Goal: Transaction & Acquisition: Download file/media

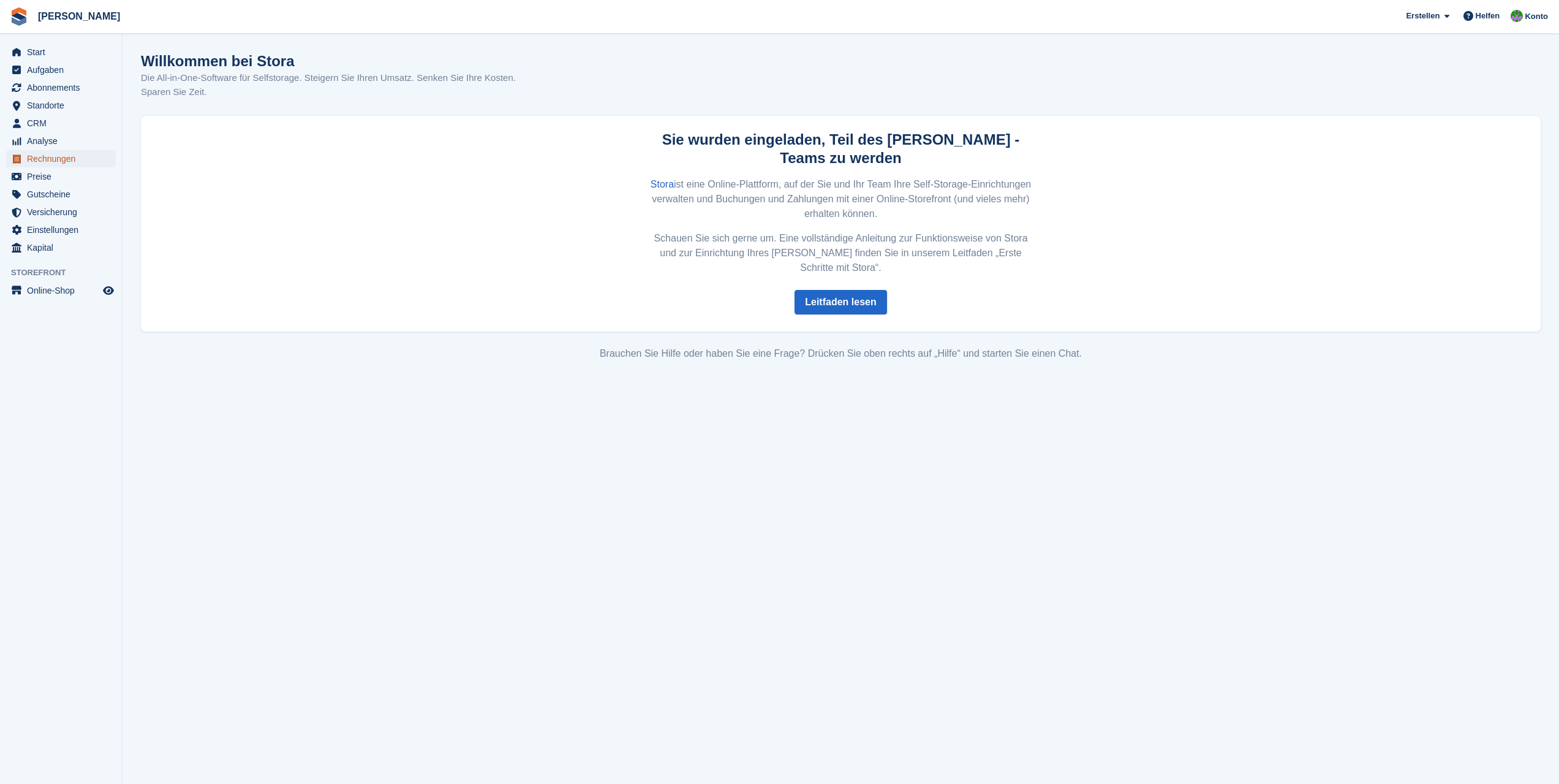
click at [57, 160] on span "Rechnungen" at bounding box center [63, 158] width 73 height 17
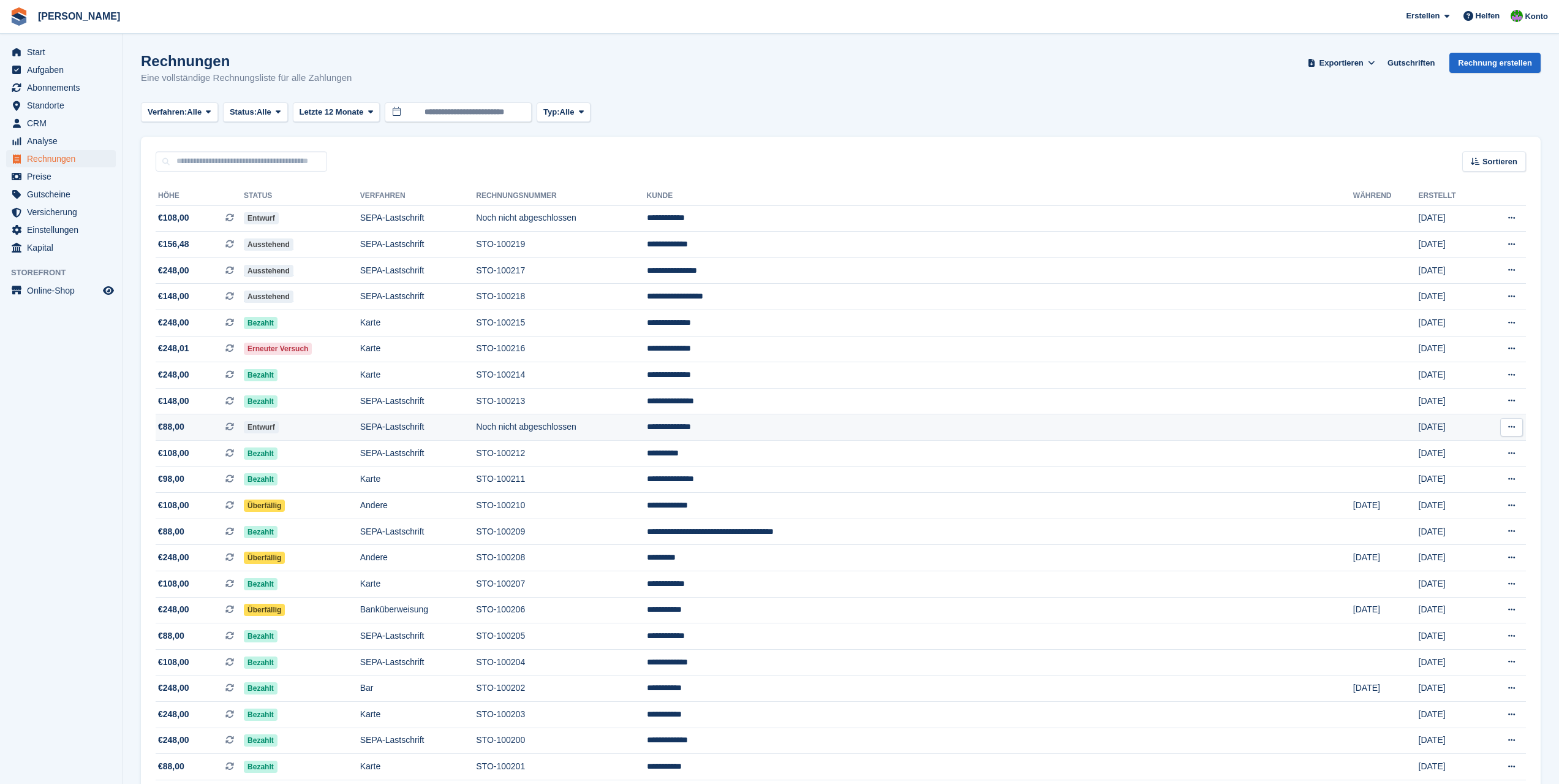
click at [234, 429] on icon at bounding box center [230, 426] width 8 height 8
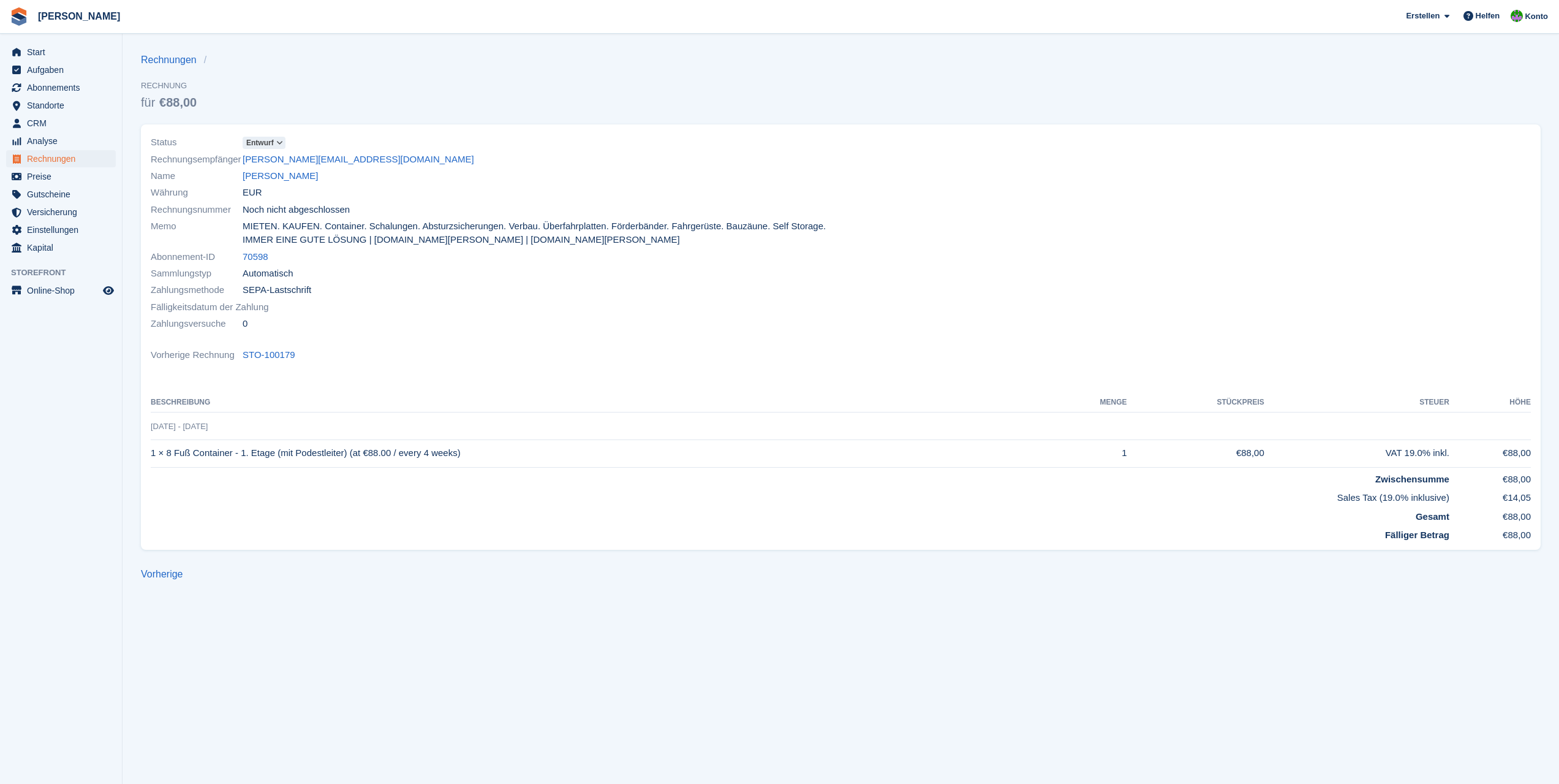
click at [280, 143] on icon at bounding box center [280, 142] width 7 height 7
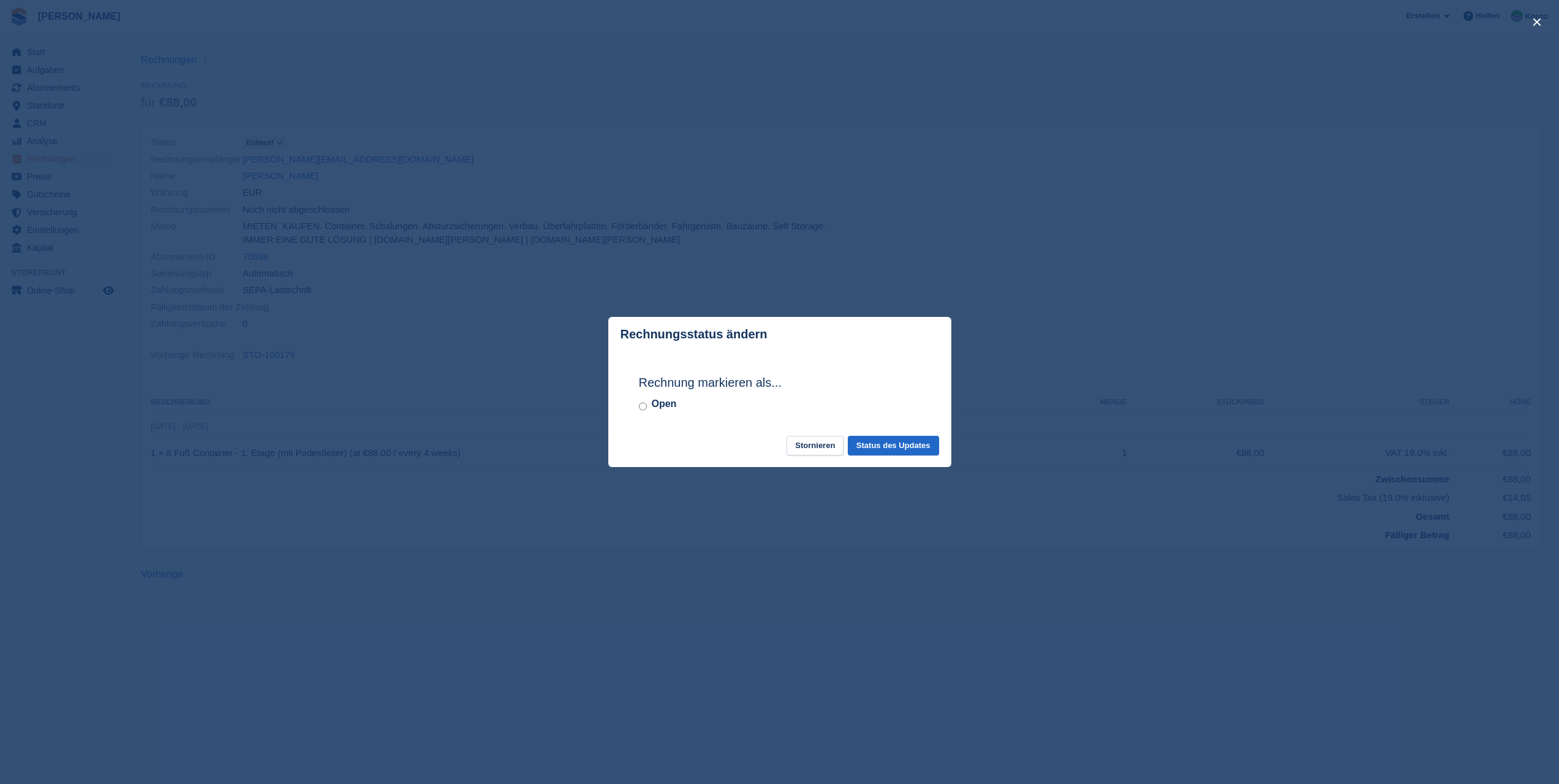
click at [421, 299] on div "close" at bounding box center [779, 392] width 1559 height 784
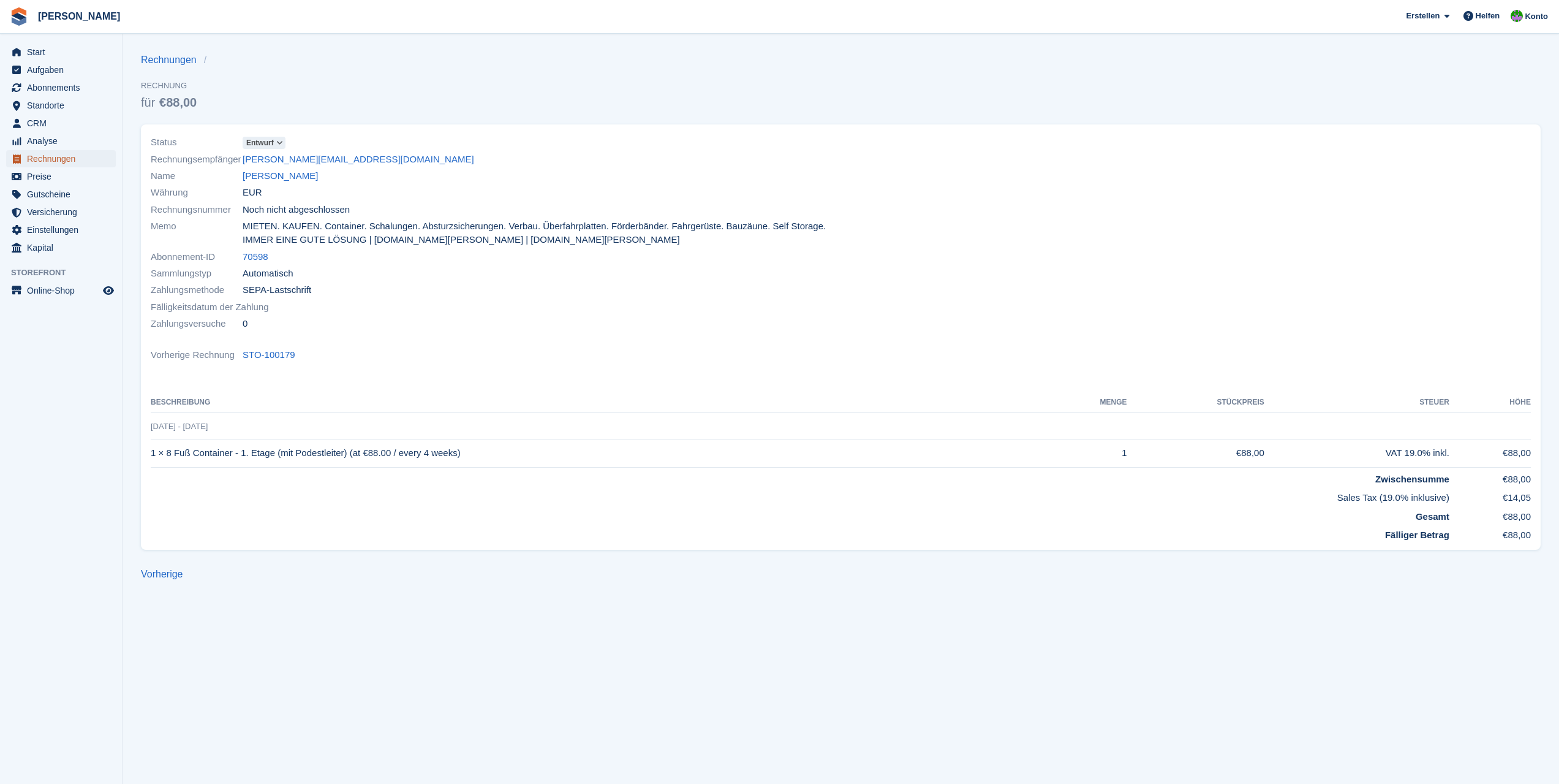
click at [53, 162] on span "Rechnungen" at bounding box center [63, 158] width 73 height 17
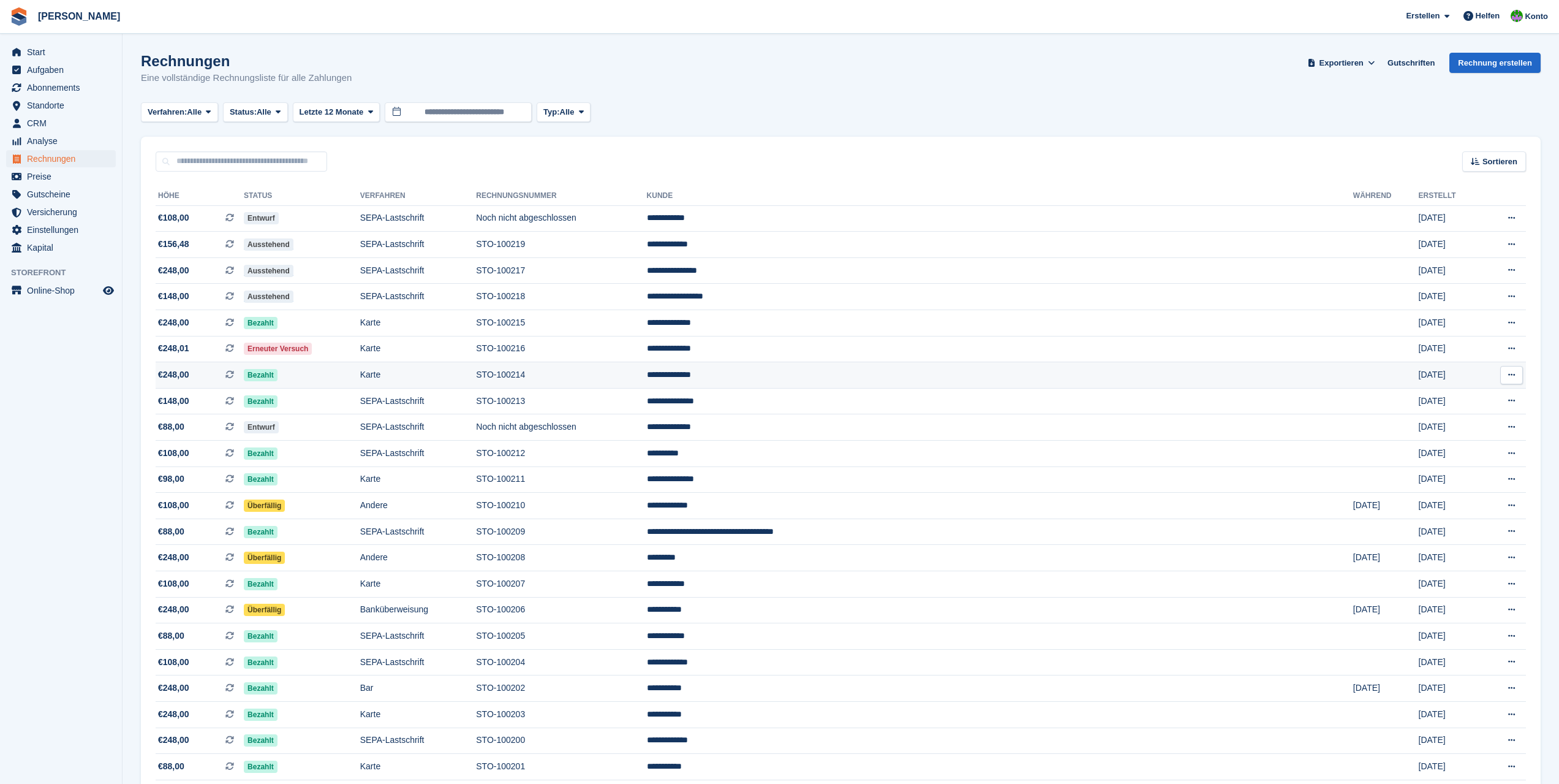
click at [647, 377] on td "STO-100214" at bounding box center [561, 375] width 170 height 26
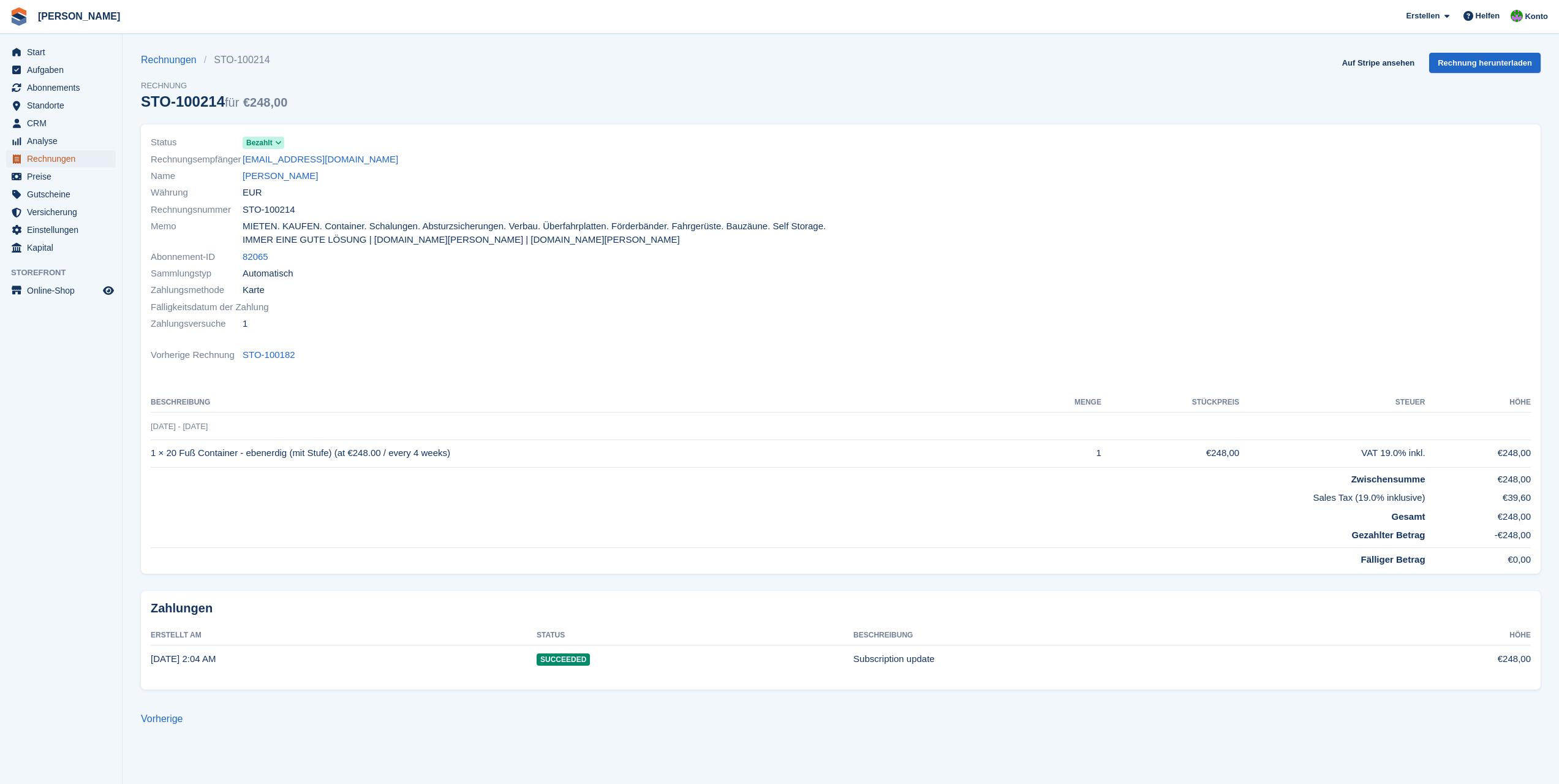
click at [50, 158] on span "Rechnungen" at bounding box center [63, 158] width 73 height 17
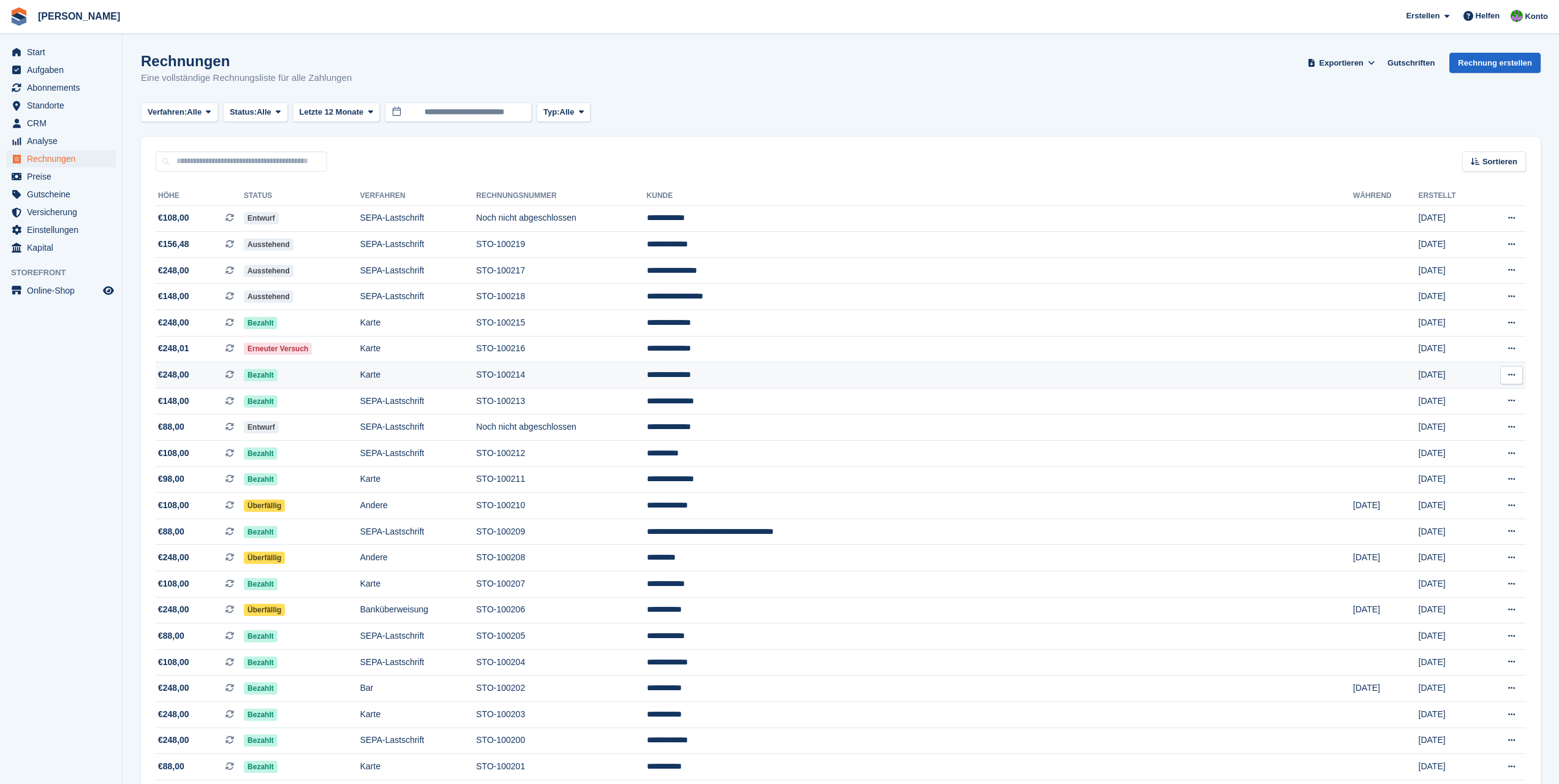
click at [1509, 378] on icon at bounding box center [1512, 375] width 7 height 8
click at [1459, 398] on p "PDF Herunterladen" at bounding box center [1464, 398] width 107 height 16
click at [1507, 352] on button at bounding box center [1512, 349] width 23 height 18
click at [1477, 372] on p "PDF Herunterladen" at bounding box center [1464, 372] width 107 height 16
click at [1509, 326] on icon at bounding box center [1512, 322] width 7 height 8
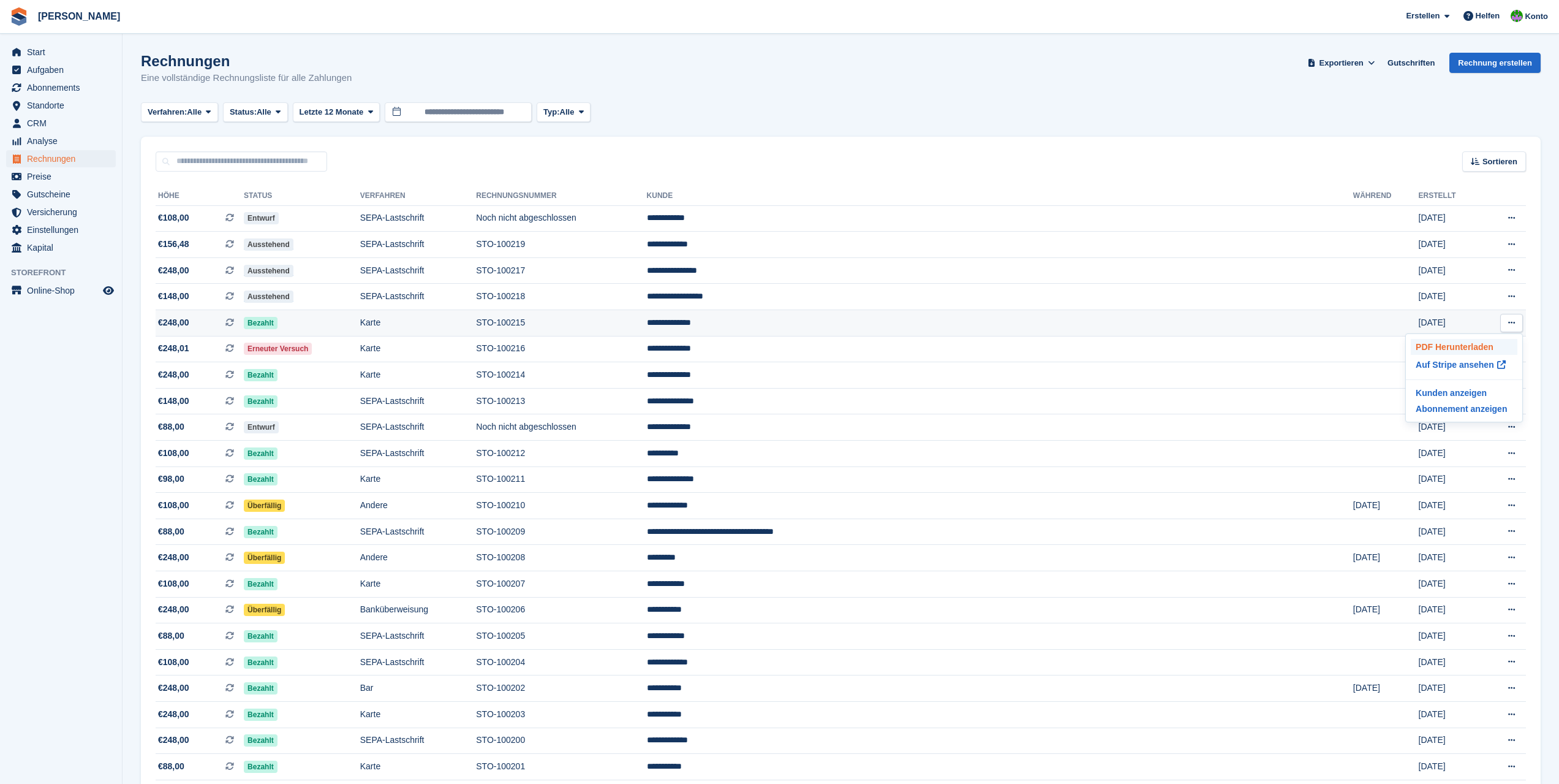
click at [1478, 346] on p "PDF Herunterladen" at bounding box center [1464, 346] width 107 height 16
click at [1511, 300] on icon at bounding box center [1512, 296] width 7 height 8
click at [1483, 320] on p "PDF Herunterladen" at bounding box center [1464, 320] width 107 height 16
click at [1511, 271] on icon at bounding box center [1512, 270] width 7 height 8
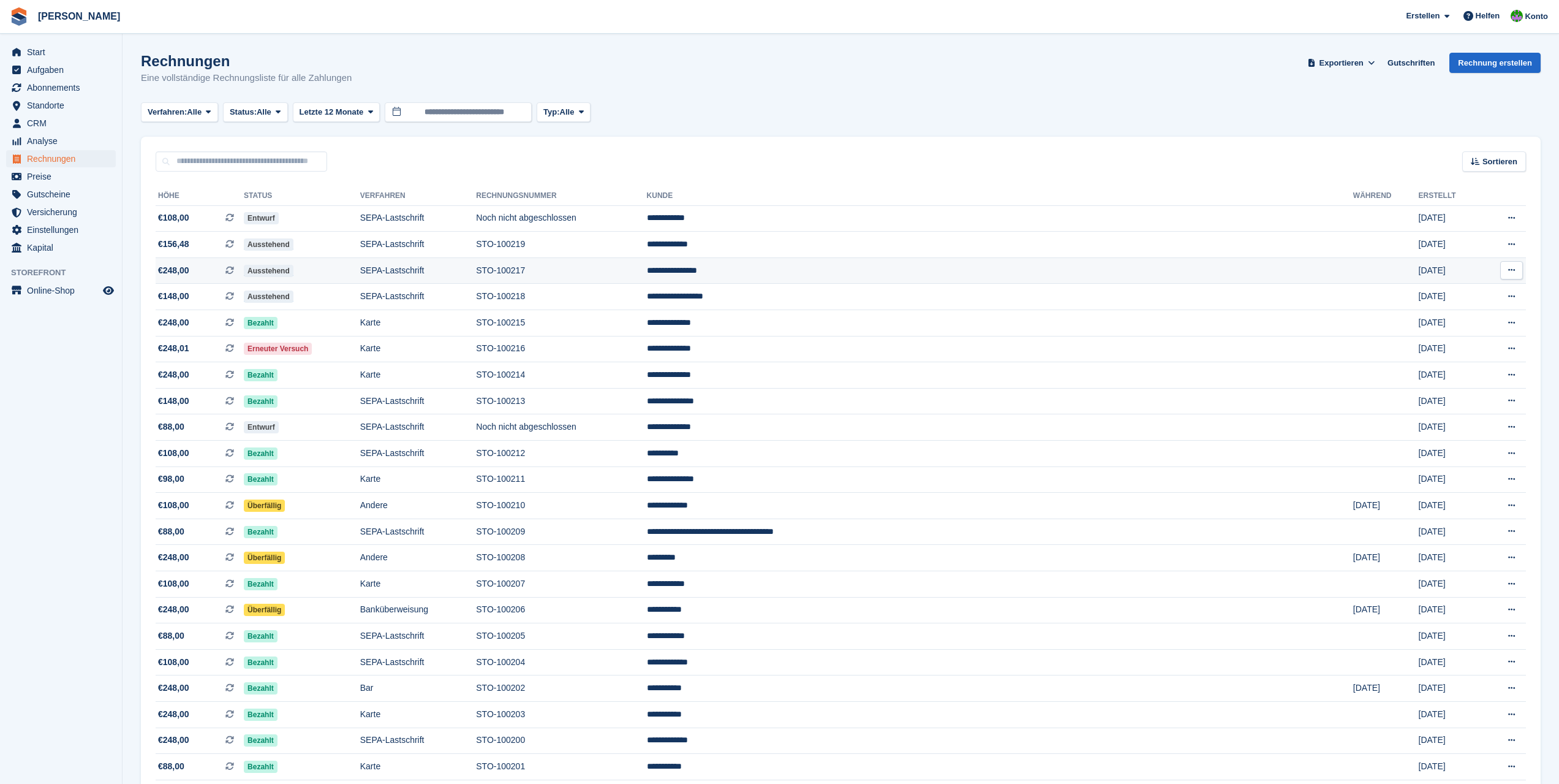
click at [1511, 272] on icon at bounding box center [1512, 270] width 7 height 8
click at [1477, 293] on p "PDF Herunterladen" at bounding box center [1464, 294] width 107 height 16
click at [1510, 246] on icon at bounding box center [1512, 244] width 7 height 8
click at [1478, 268] on p "PDF Herunterladen" at bounding box center [1464, 268] width 107 height 16
